Goal: Task Accomplishment & Management: Complete application form

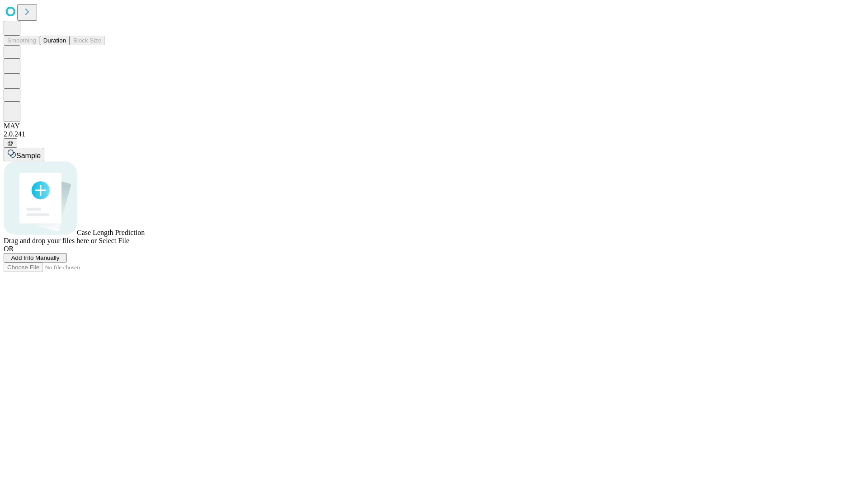
click at [60, 261] on span "Add Info Manually" at bounding box center [35, 258] width 48 height 7
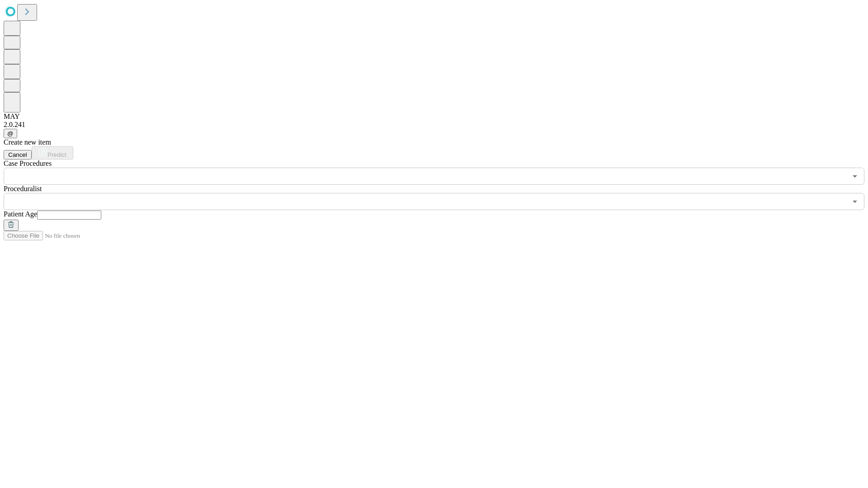
click at [101, 211] on input "text" at bounding box center [69, 215] width 64 height 9
type input "**"
click at [440, 193] on input "text" at bounding box center [425, 201] width 843 height 17
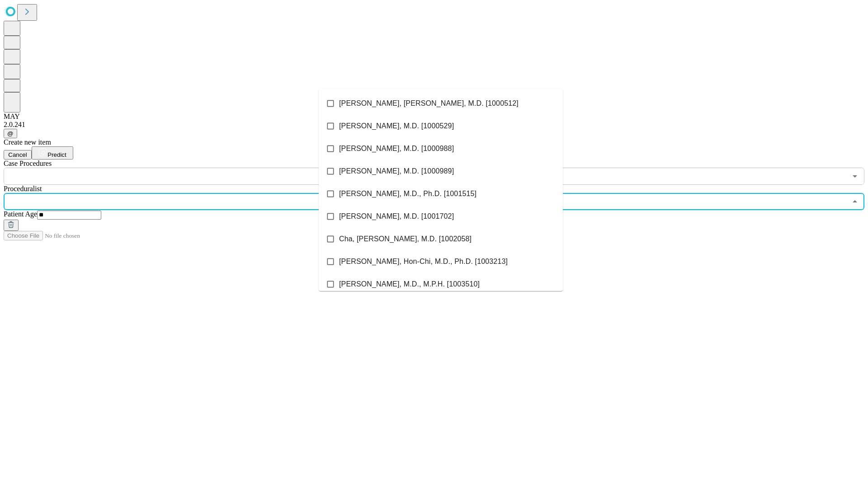
click at [441, 104] on li "[PERSON_NAME], [PERSON_NAME], M.D. [1000512]" at bounding box center [441, 103] width 244 height 23
click at [190, 168] on input "text" at bounding box center [425, 176] width 843 height 17
